Goal: Manage account settings

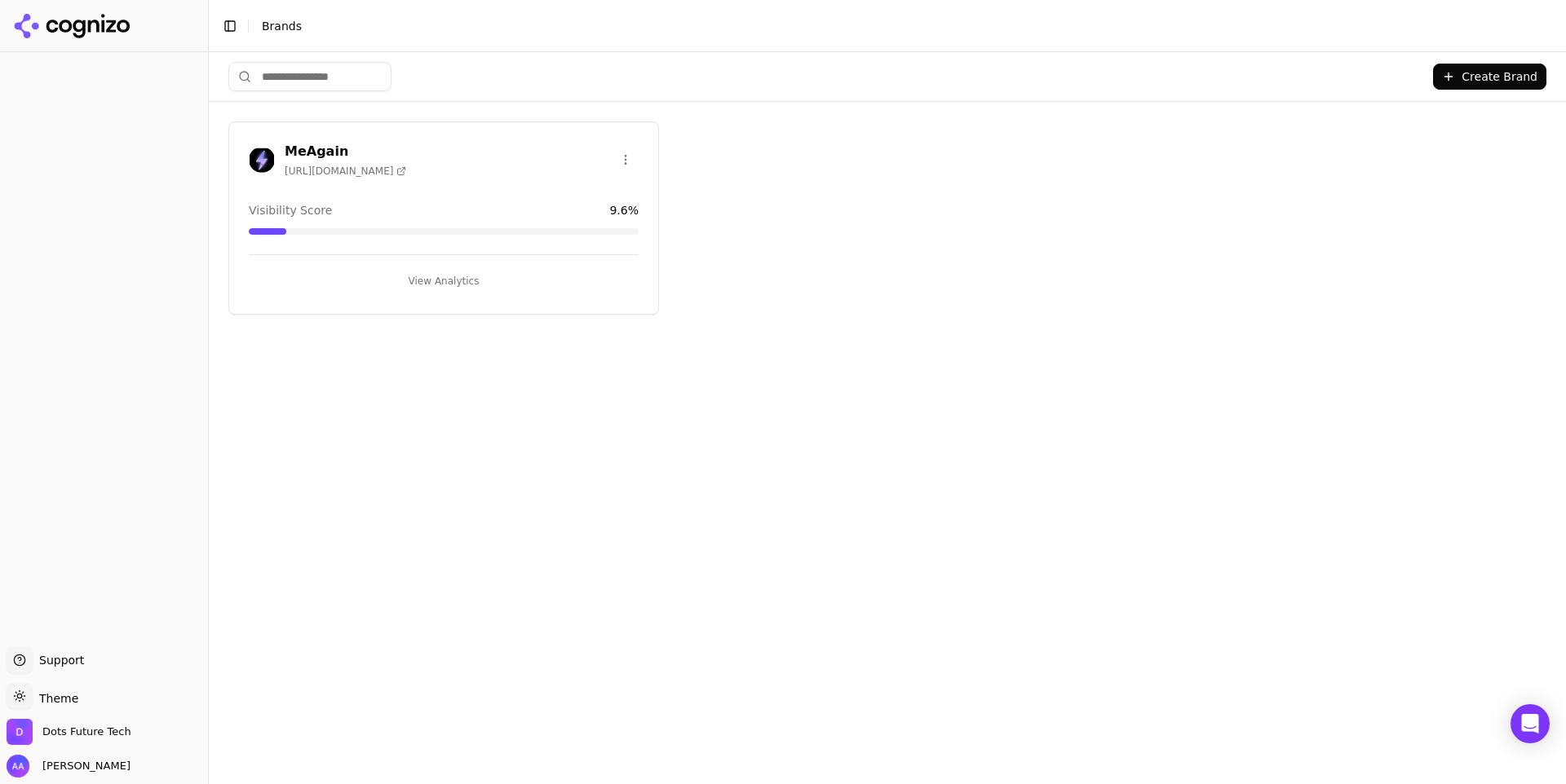
click at [303, 150] on h3 "MeAgain" at bounding box center [346, 152] width 121 height 20
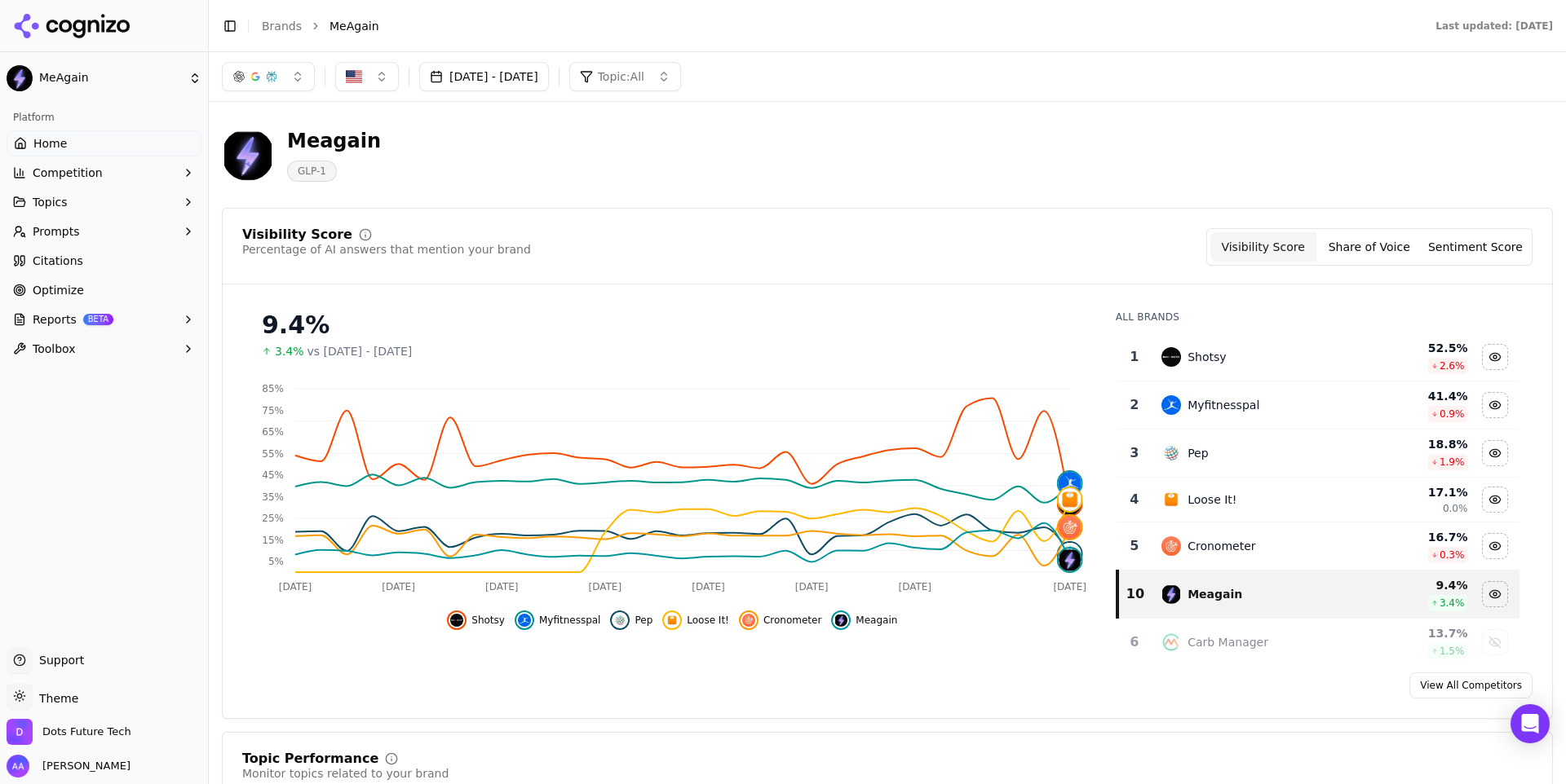
click at [484, 619] on span "Shotsy" at bounding box center [488, 620] width 33 height 13
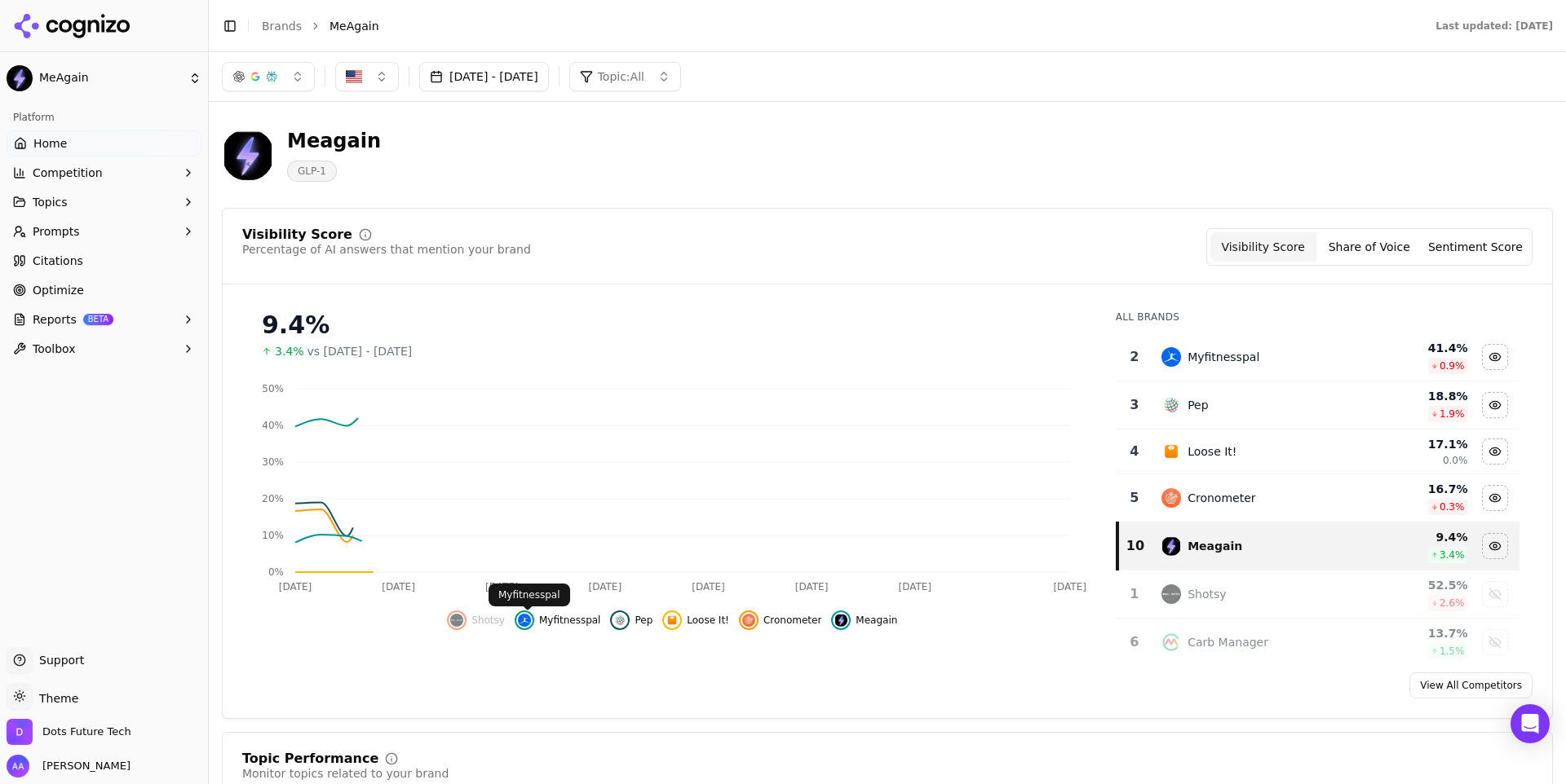
click at [580, 620] on span "Myfitnesspal" at bounding box center [570, 620] width 62 height 13
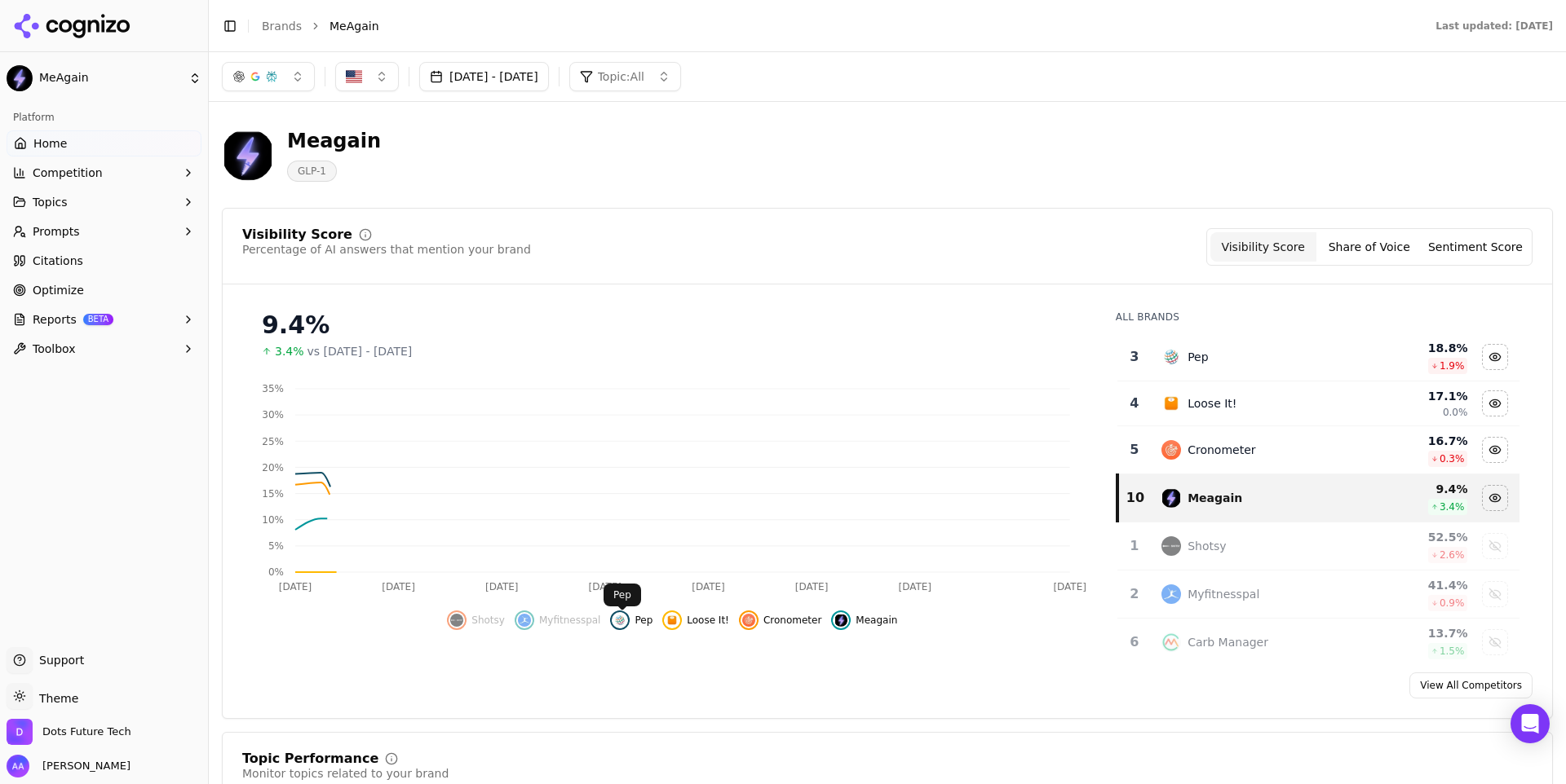
click at [652, 620] on span "Pep" at bounding box center [644, 620] width 18 height 13
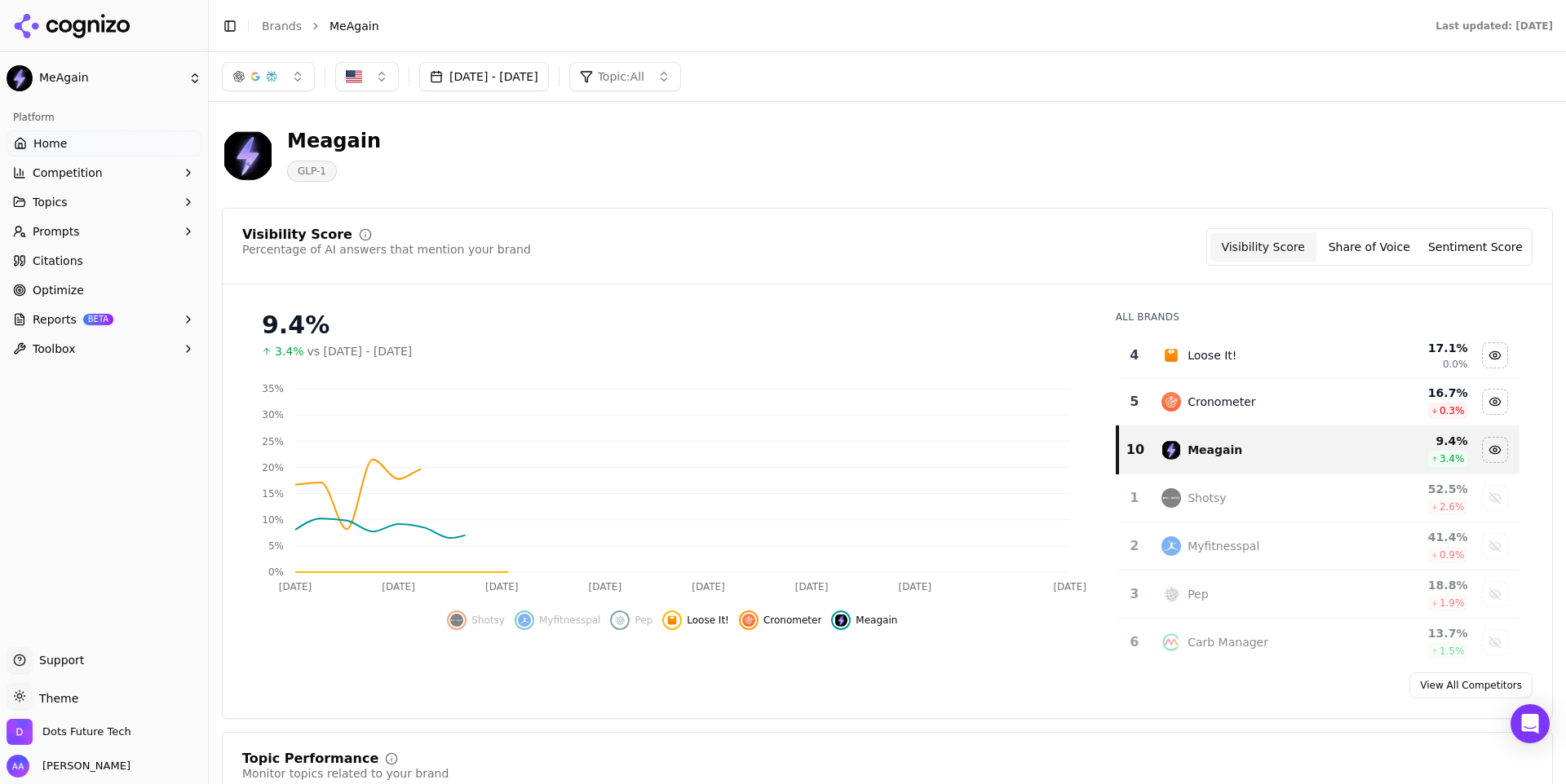
click at [707, 620] on span "Loose It!" at bounding box center [708, 620] width 42 height 13
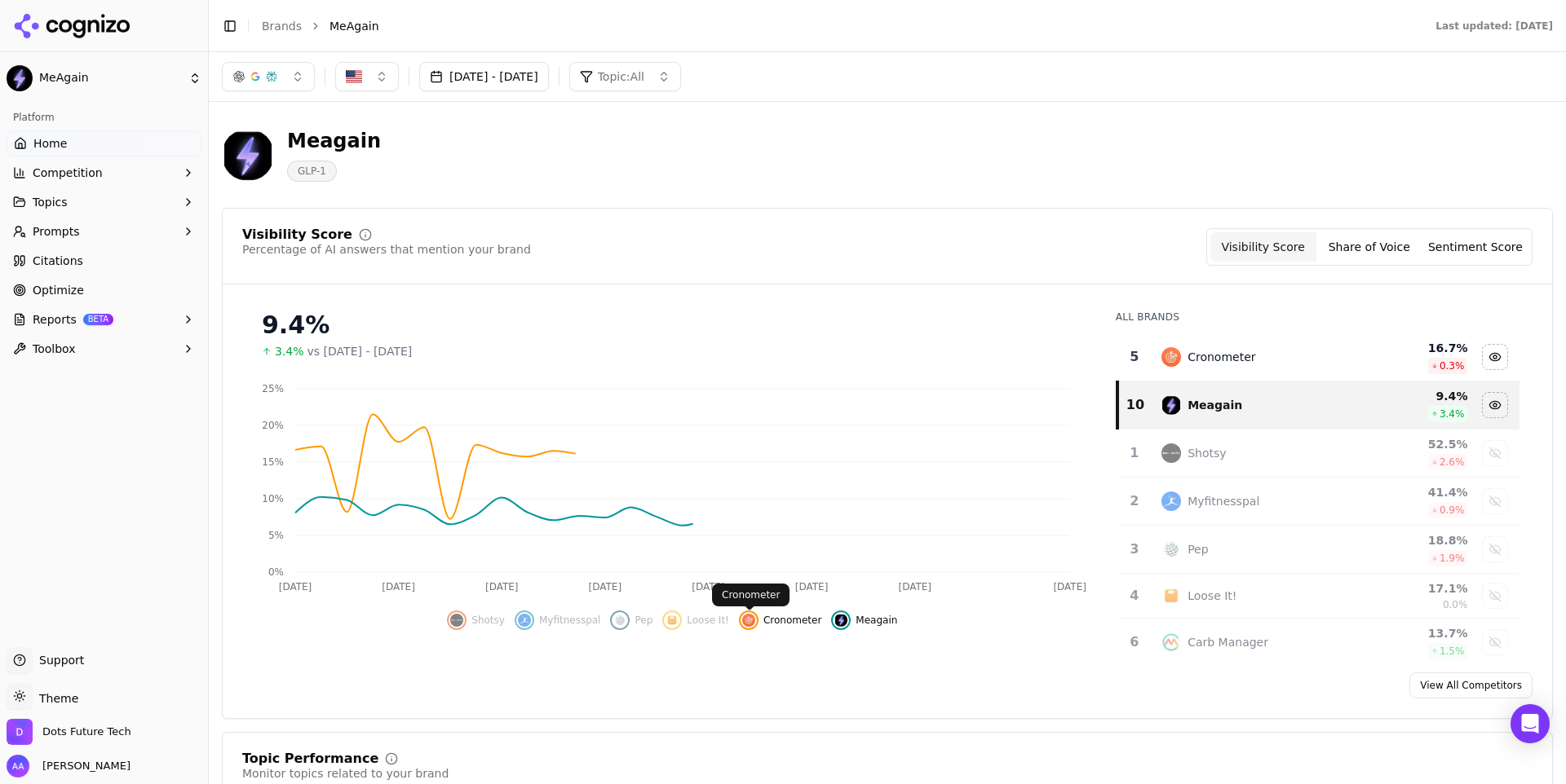
click at [773, 625] on span "Cronometer" at bounding box center [793, 620] width 58 height 13
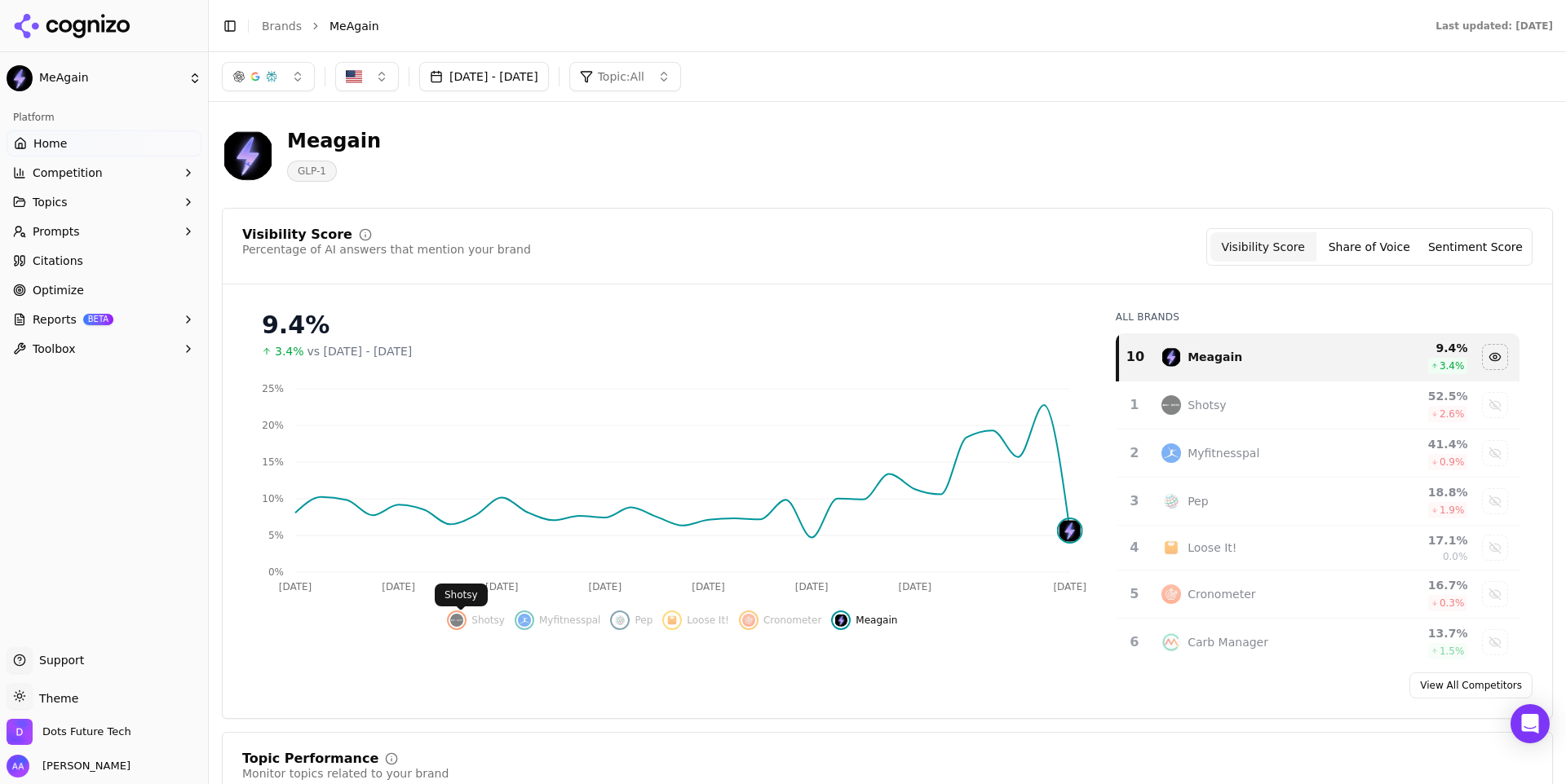
click at [464, 624] on img "Show shotsy data" at bounding box center [457, 620] width 13 height 13
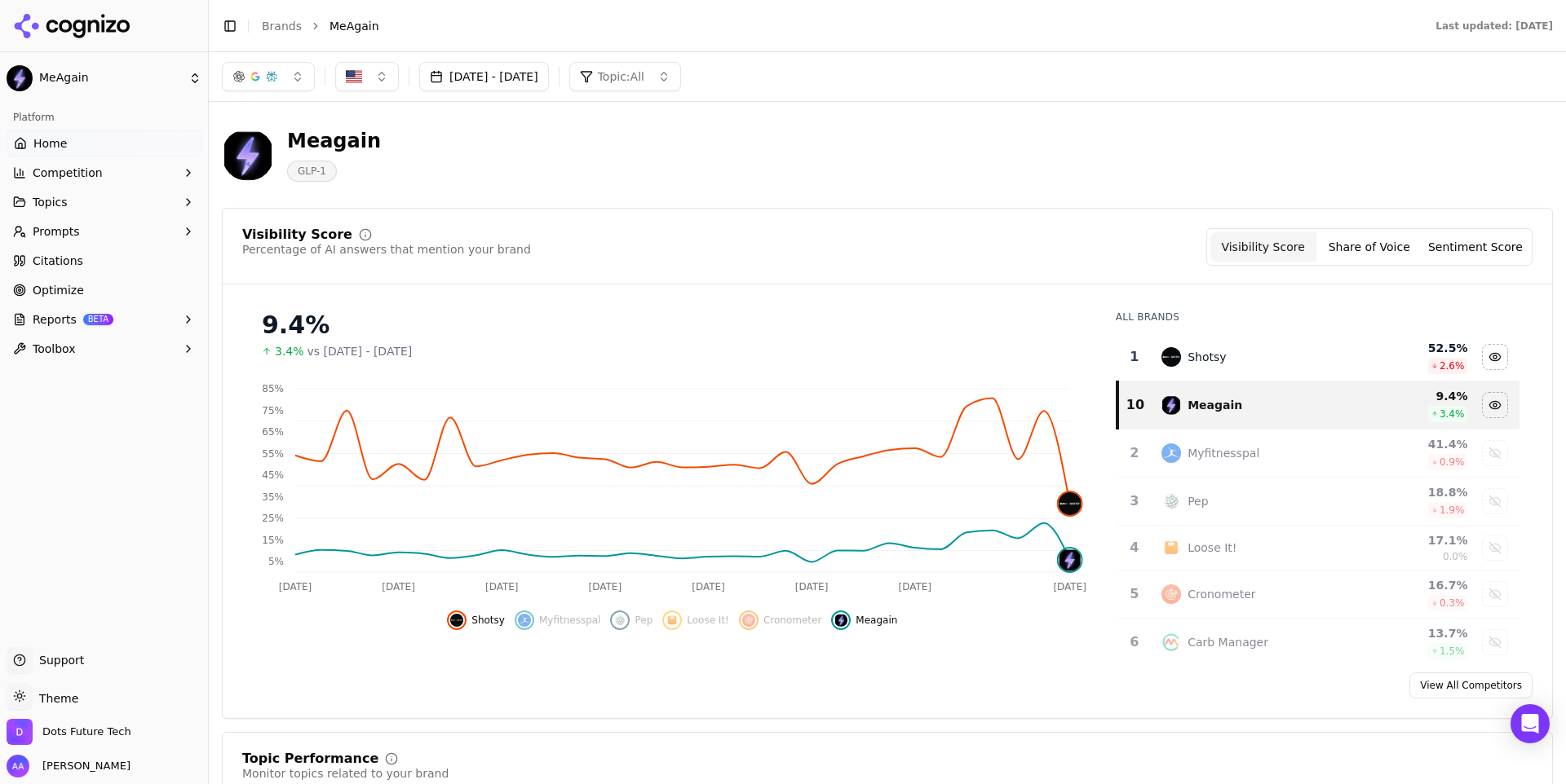
click at [488, 61] on div "[DATE] - [DATE] Topic: All" at bounding box center [887, 76] width 1357 height 49
click at [497, 84] on button "[DATE] - [DATE]" at bounding box center [484, 76] width 130 height 29
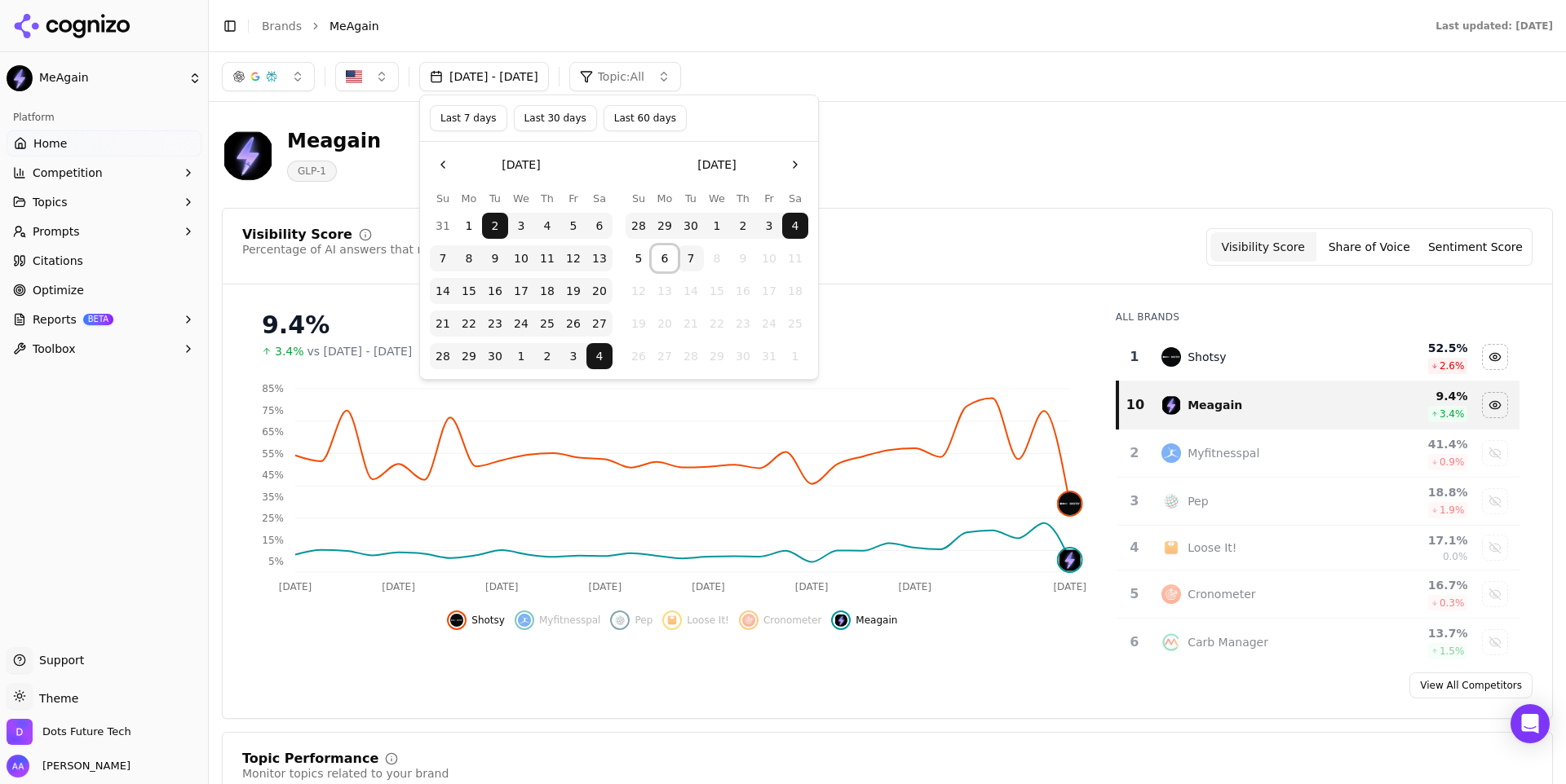
click at [662, 257] on button "6" at bounding box center [664, 258] width 26 height 26
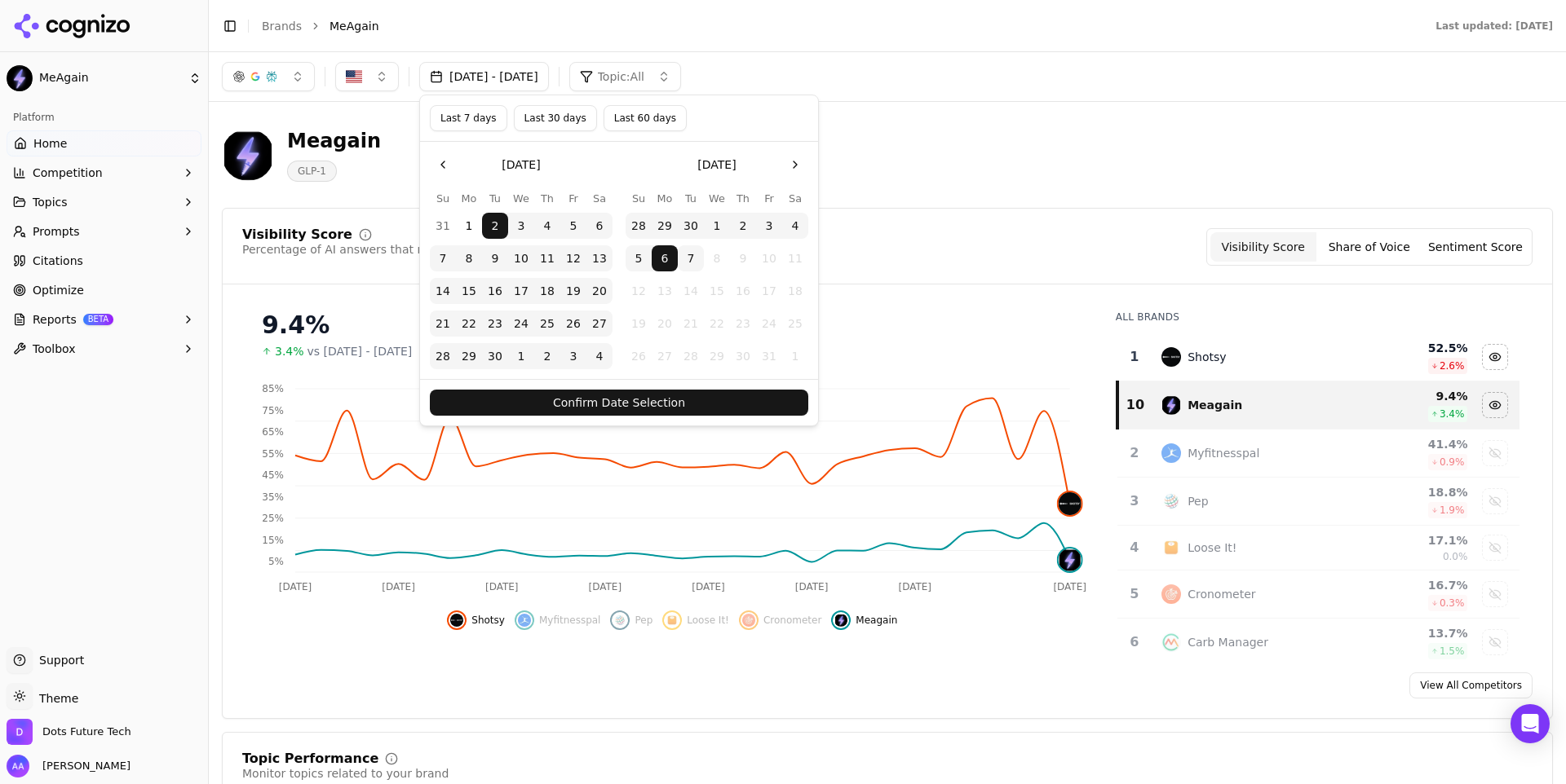
click at [702, 398] on button "Confirm Date Selection" at bounding box center [619, 402] width 379 height 26
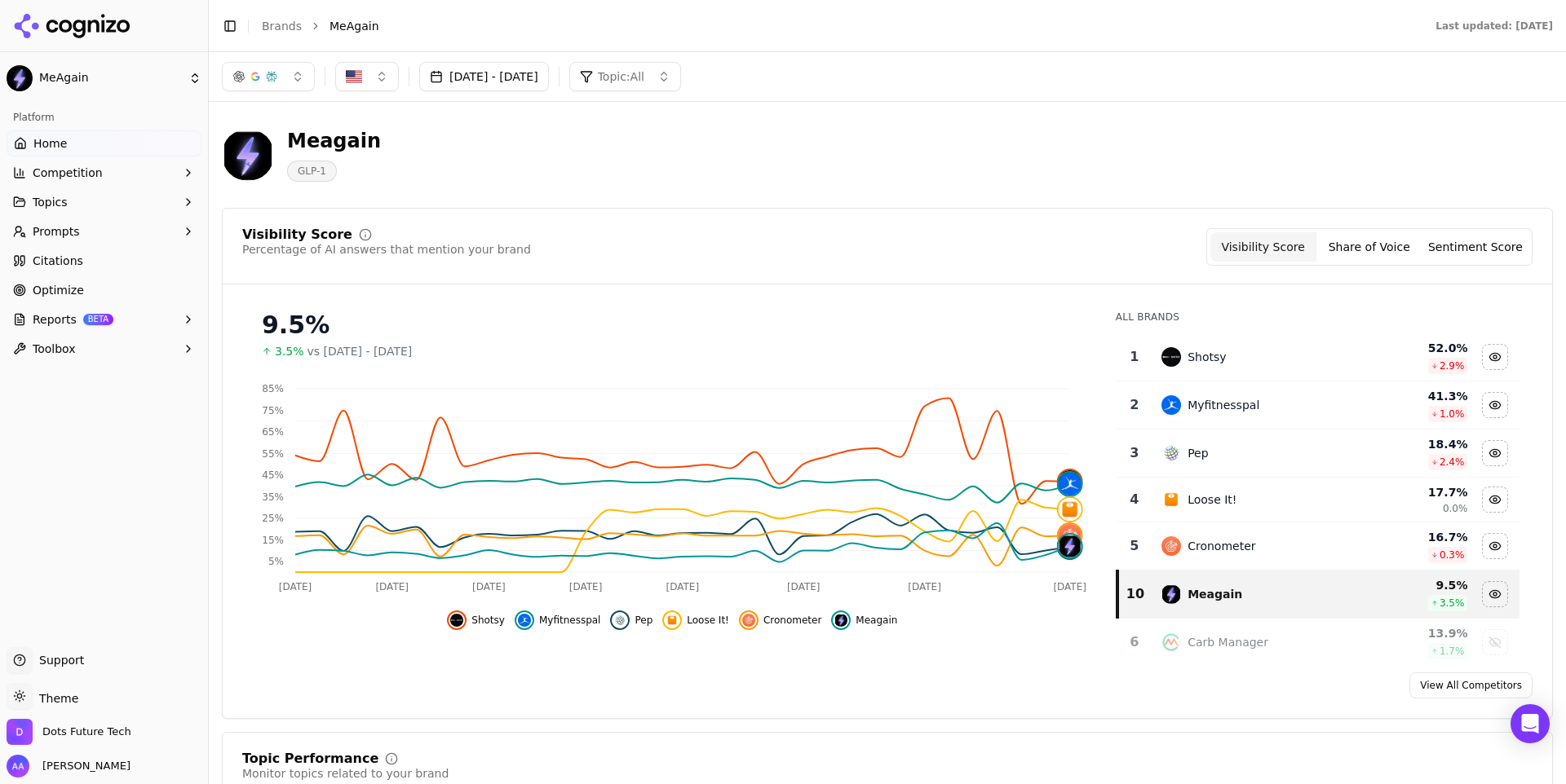
click at [485, 623] on span "Shotsy" at bounding box center [488, 620] width 33 height 13
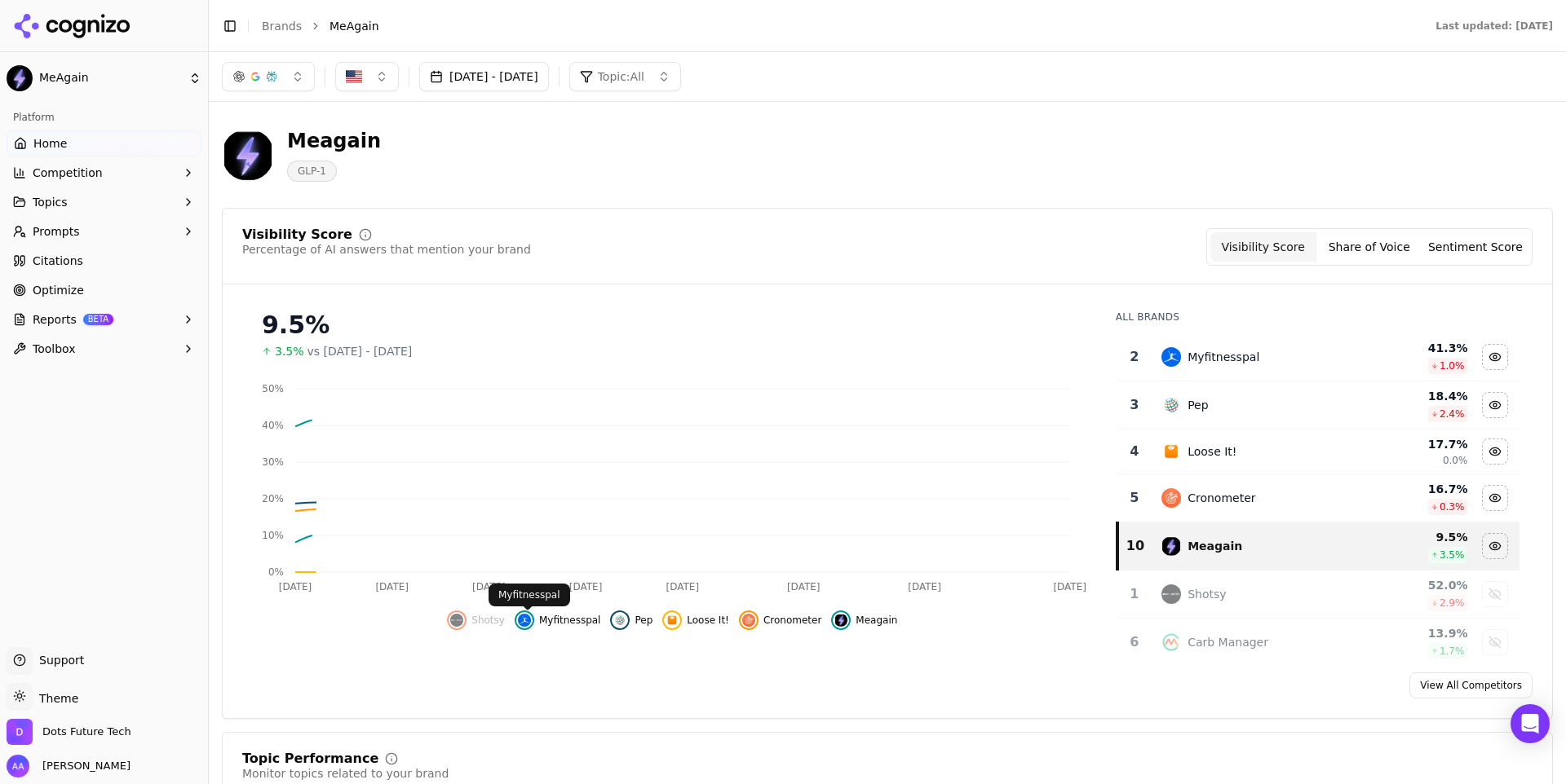
click at [584, 623] on span "Myfitnesspal" at bounding box center [570, 620] width 62 height 13
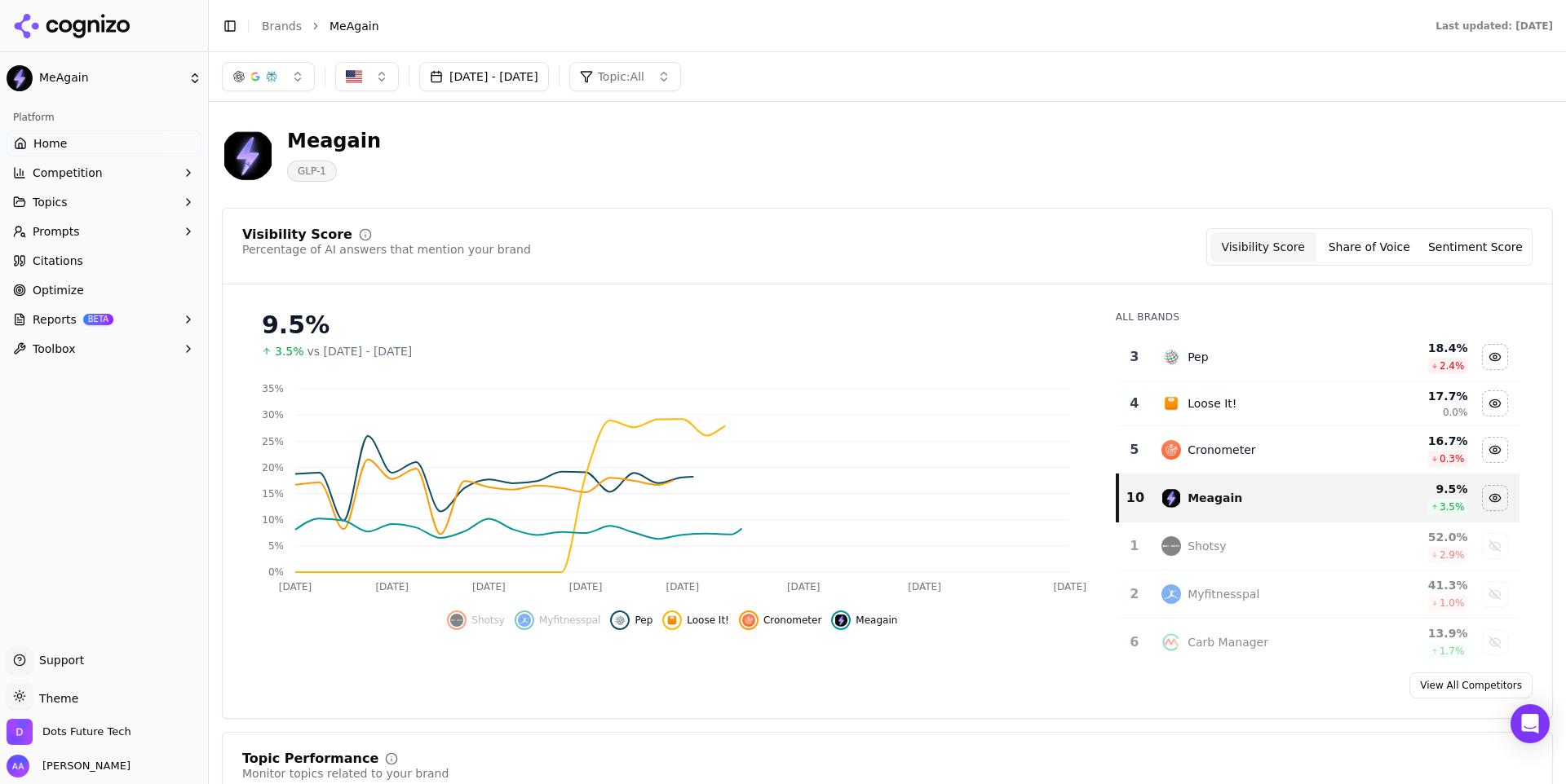
click at [644, 625] on span "Pep" at bounding box center [644, 620] width 18 height 13
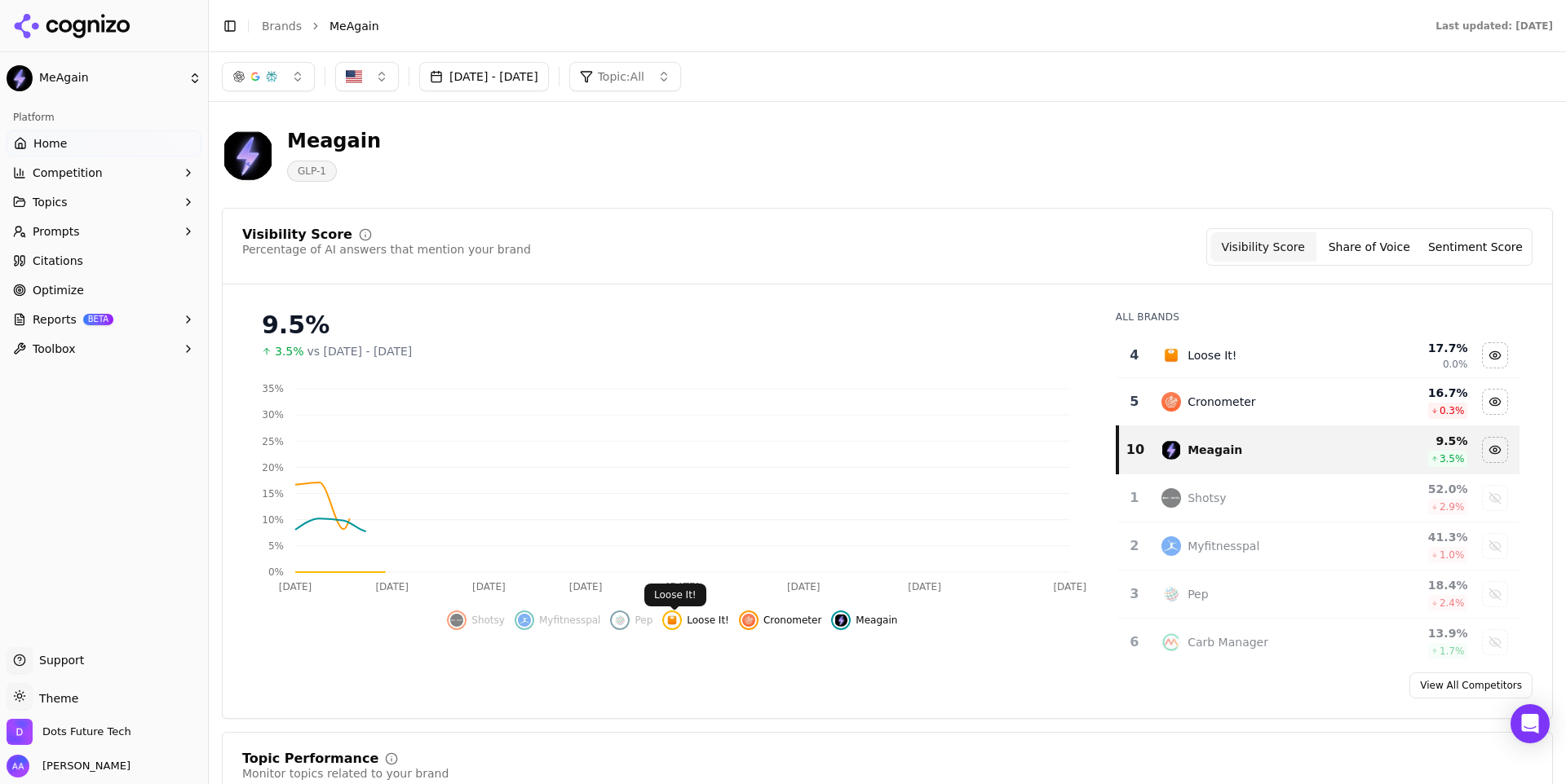
click at [719, 625] on span "Loose It!" at bounding box center [708, 620] width 42 height 13
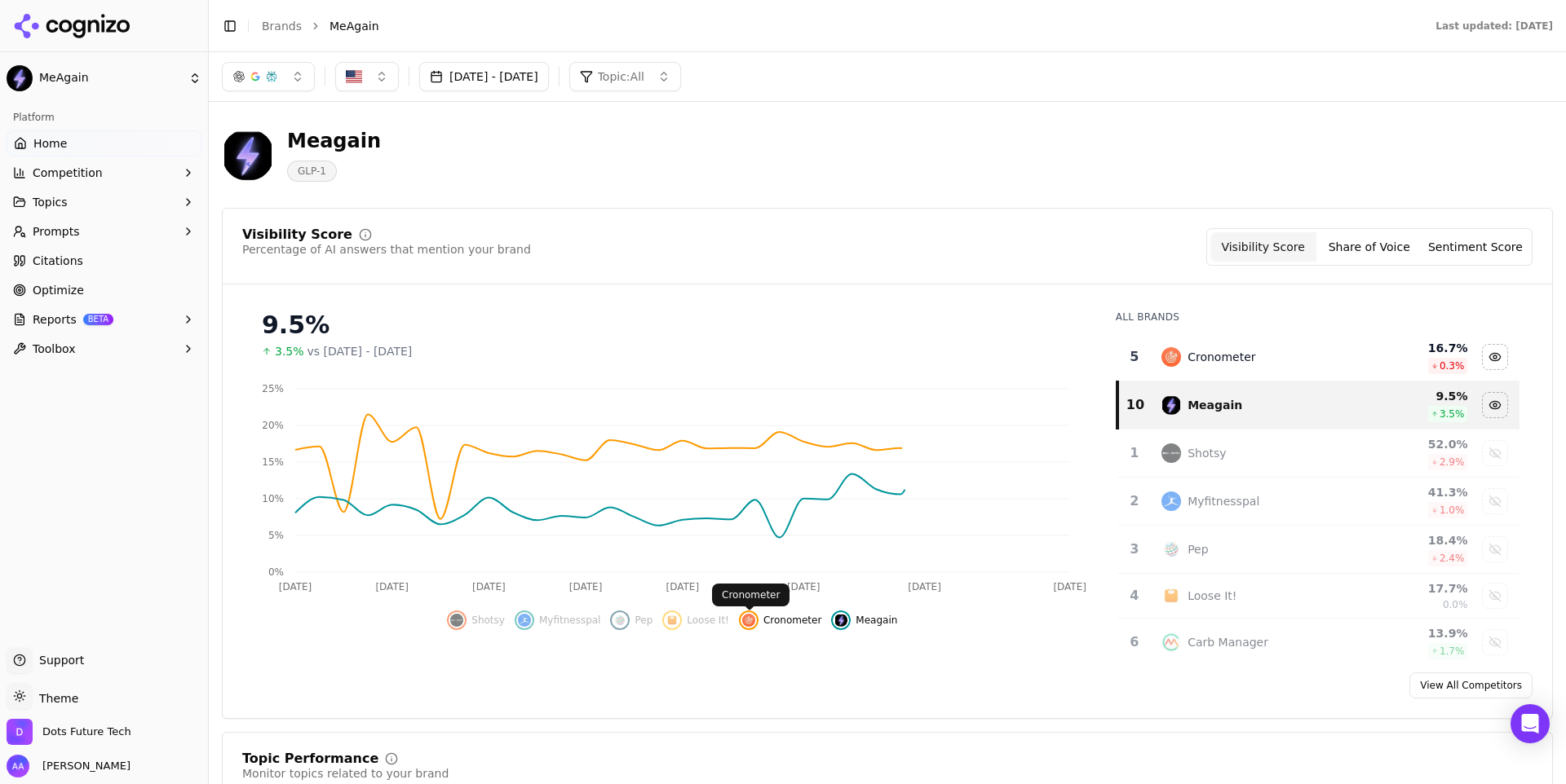
click at [781, 623] on span "Cronometer" at bounding box center [793, 620] width 58 height 13
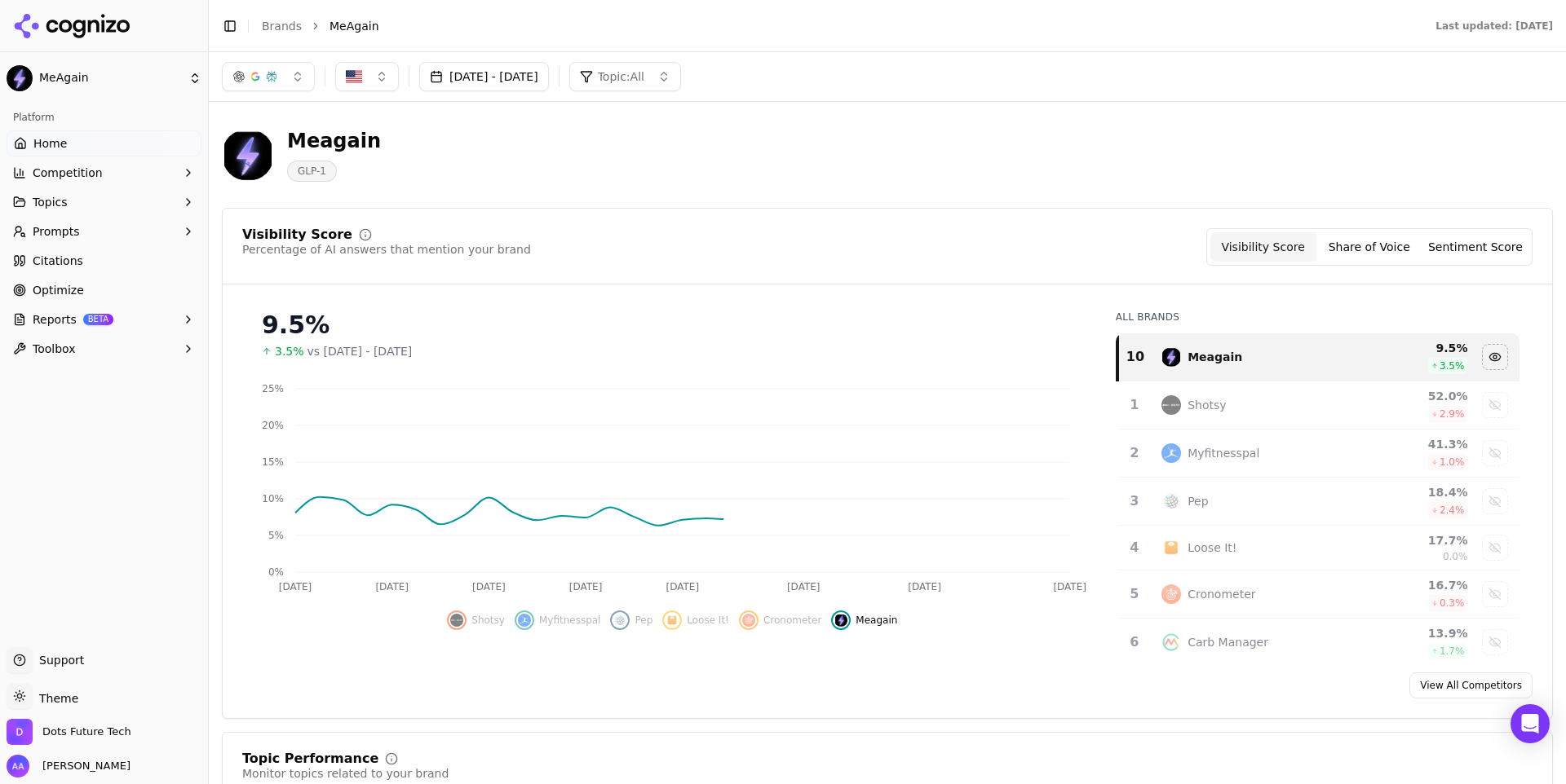
click at [491, 629] on button "Shotsy" at bounding box center [476, 620] width 58 height 20
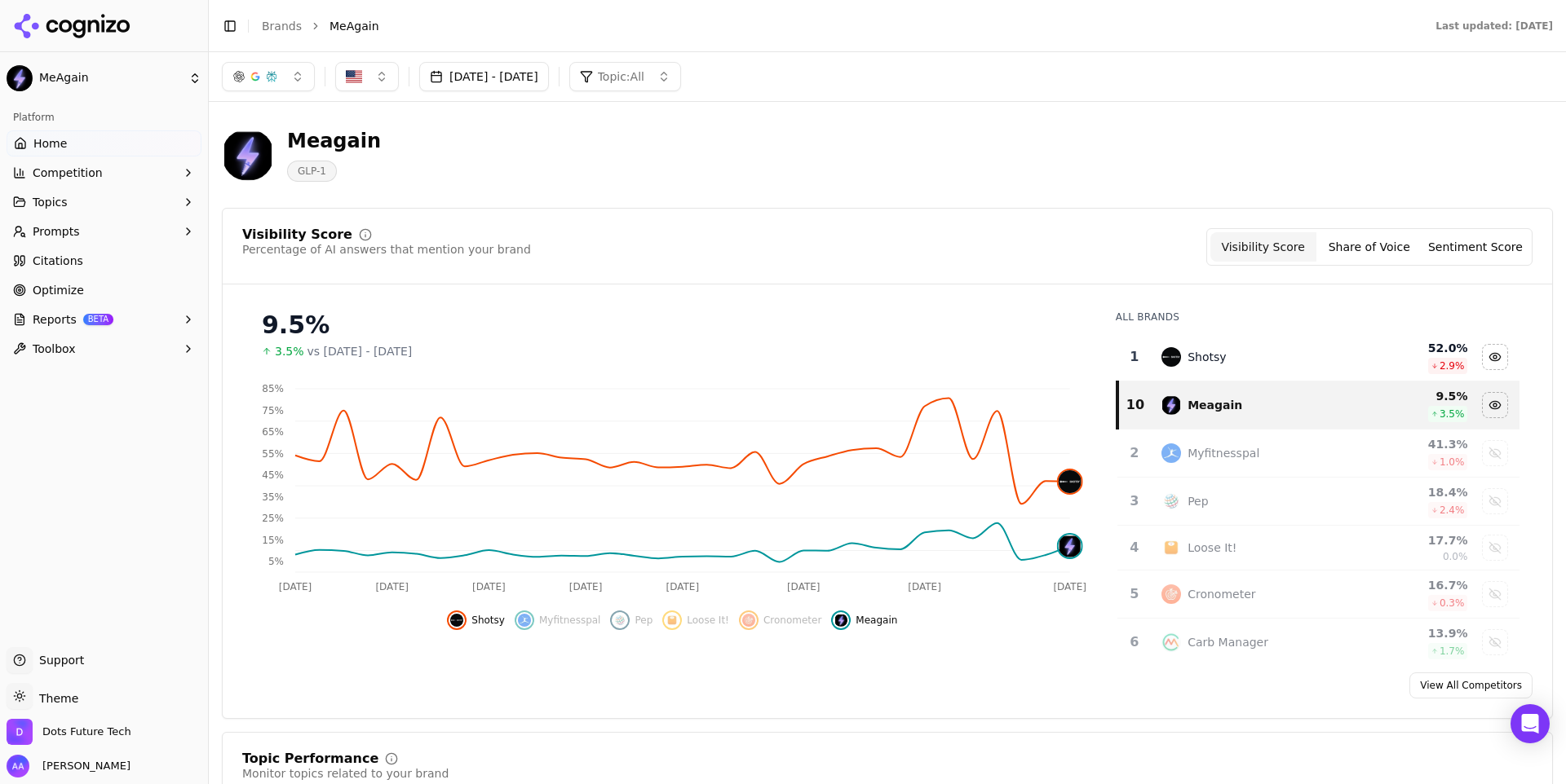
click at [989, 210] on div "Visibility Score Percentage of AI answers that mention your brand Visibility Sc…" at bounding box center [887, 463] width 1331 height 512
